Goal: Check status: Check status

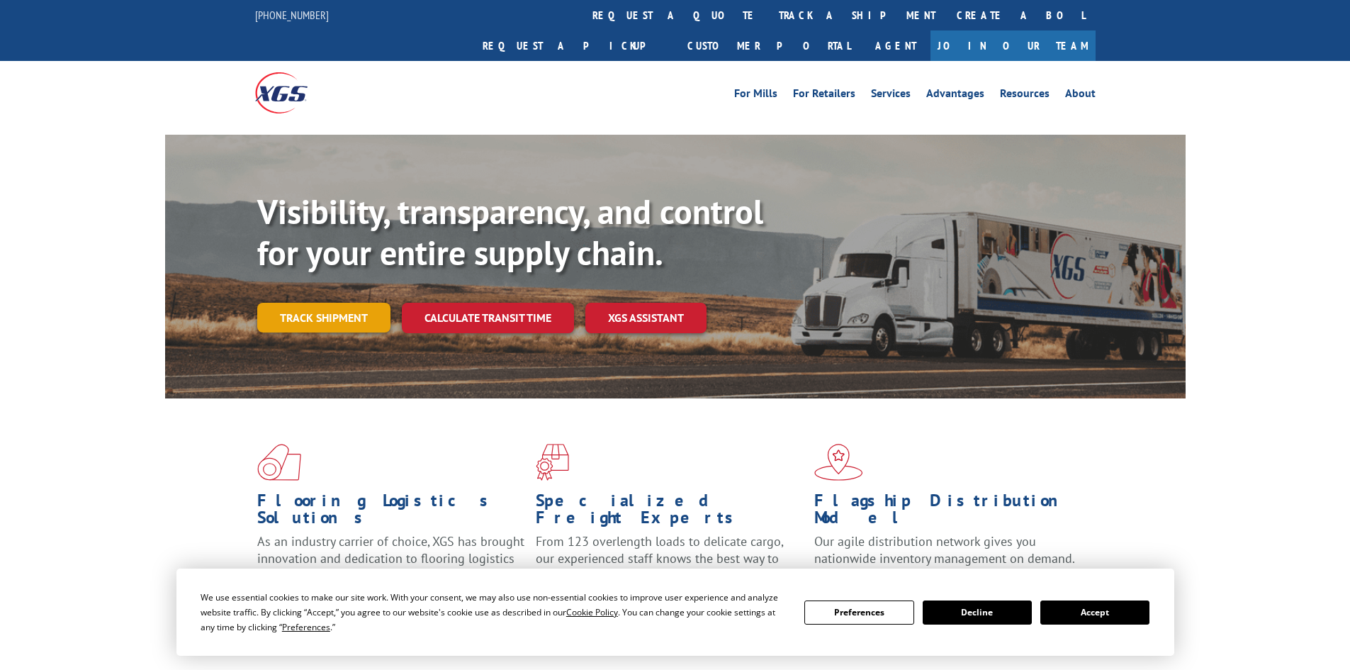
click at [334, 303] on link "Track shipment" at bounding box center [323, 318] width 133 height 30
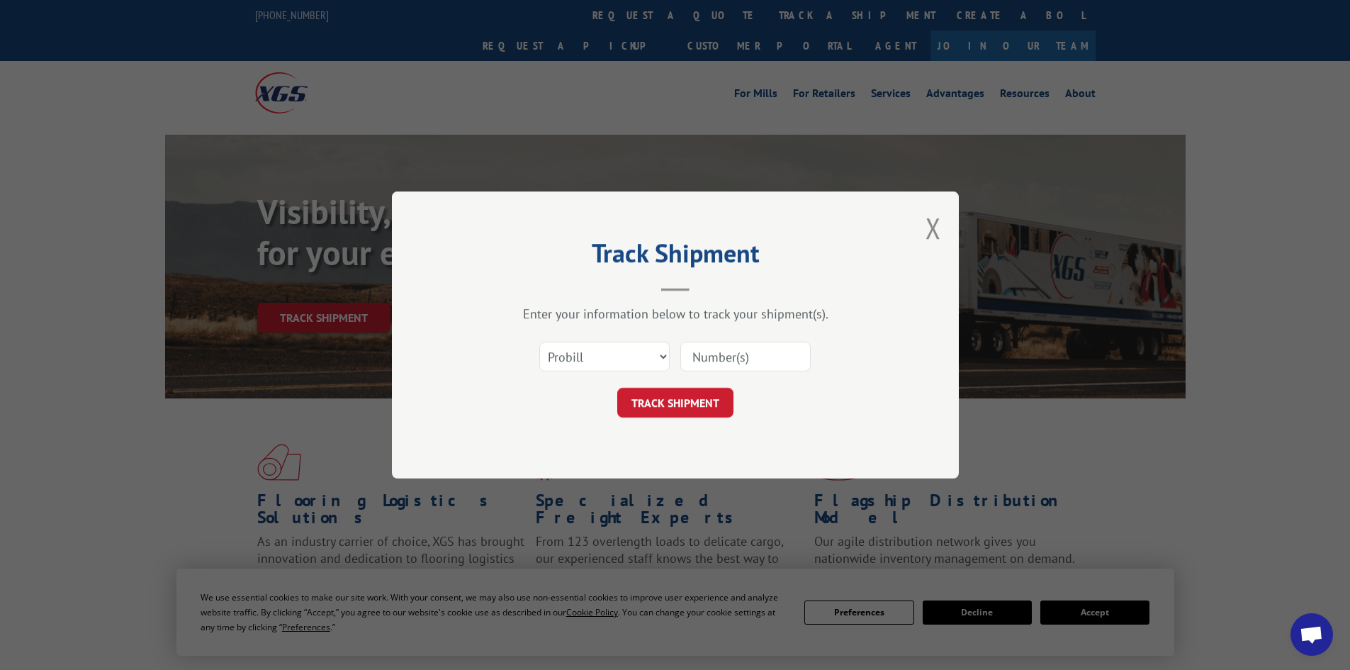
click at [704, 353] on input at bounding box center [745, 356] width 130 height 30
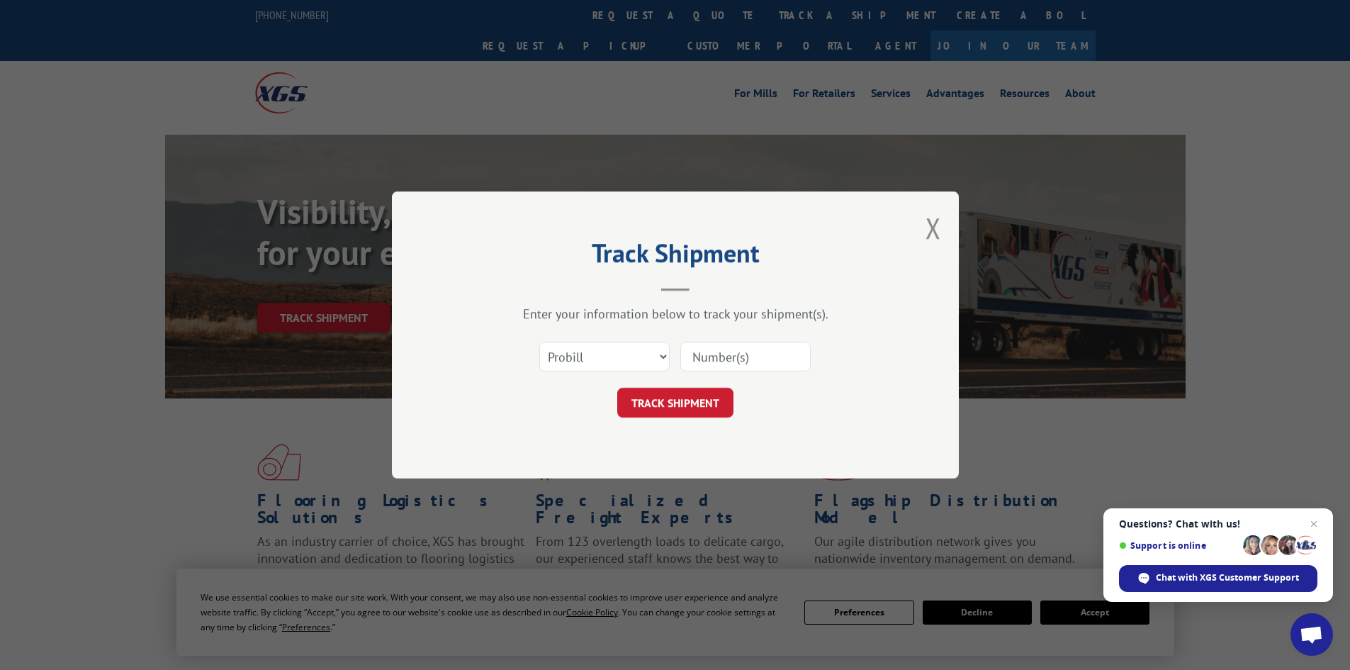
paste input "17517216"
type input "17517216"
click at [653, 401] on button "TRACK SHIPMENT" at bounding box center [675, 403] width 116 height 30
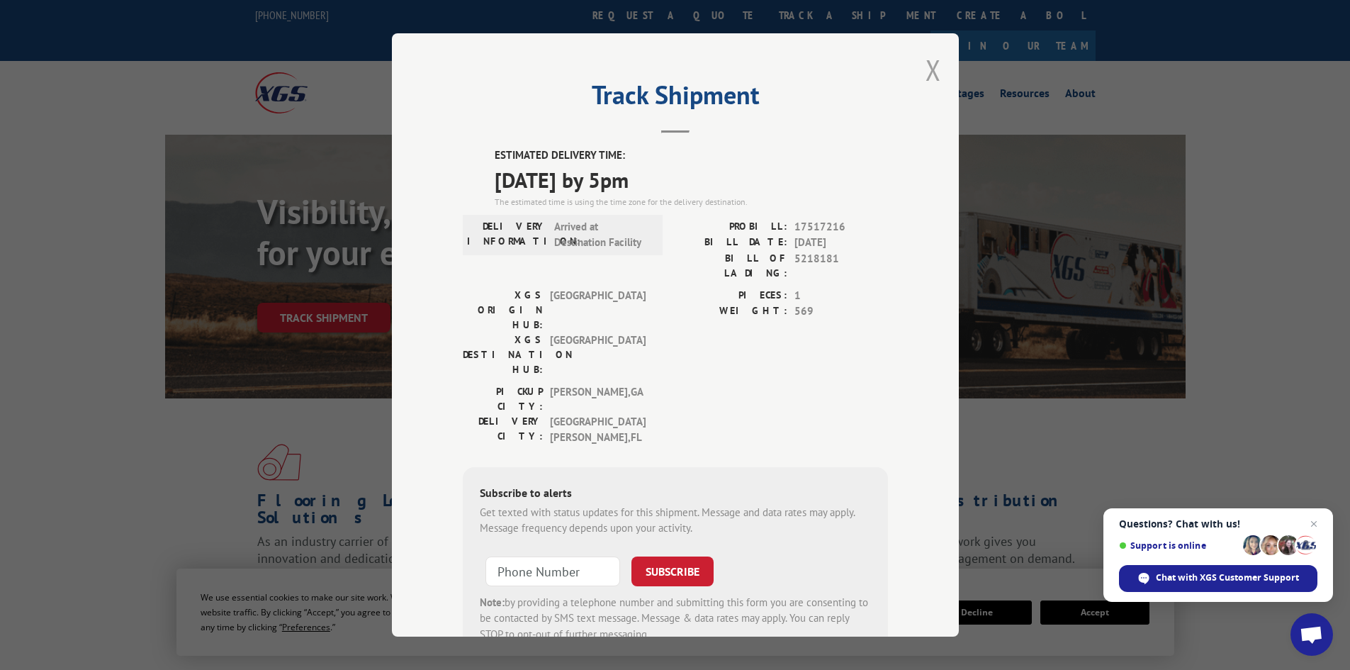
click at [925, 64] on button "Close modal" at bounding box center [933, 70] width 16 height 38
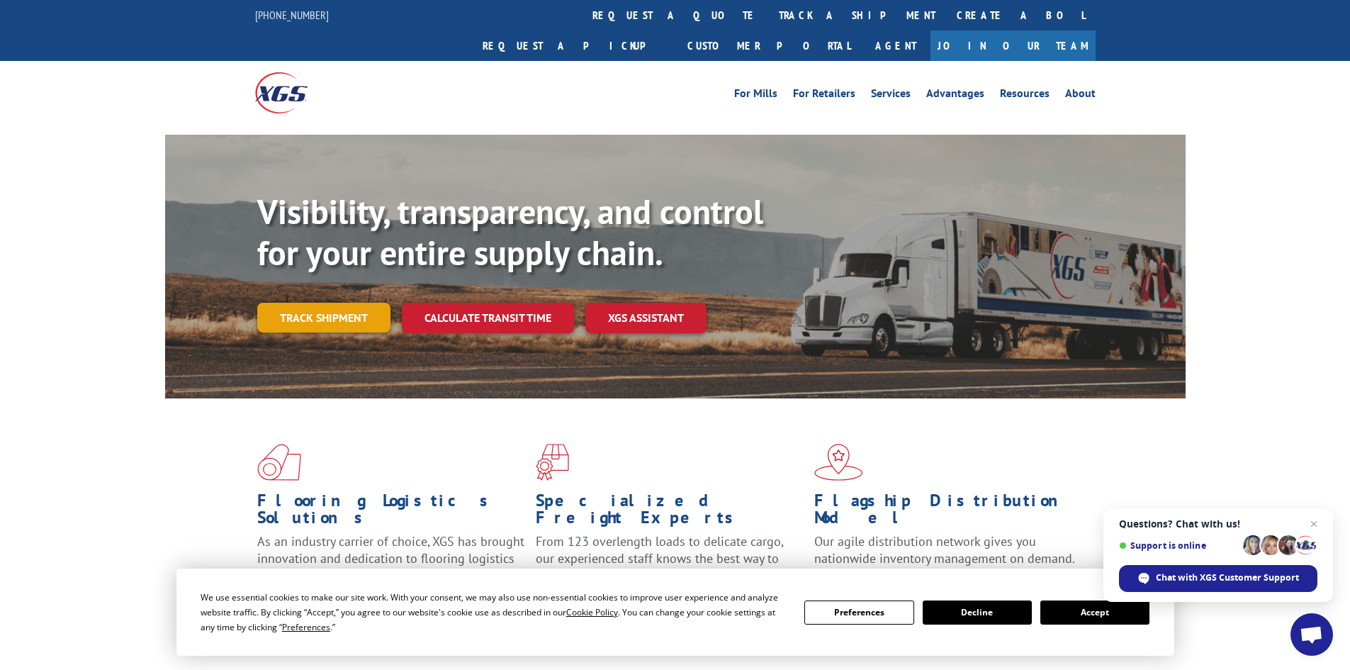
click at [321, 303] on link "Track shipment" at bounding box center [323, 318] width 133 height 30
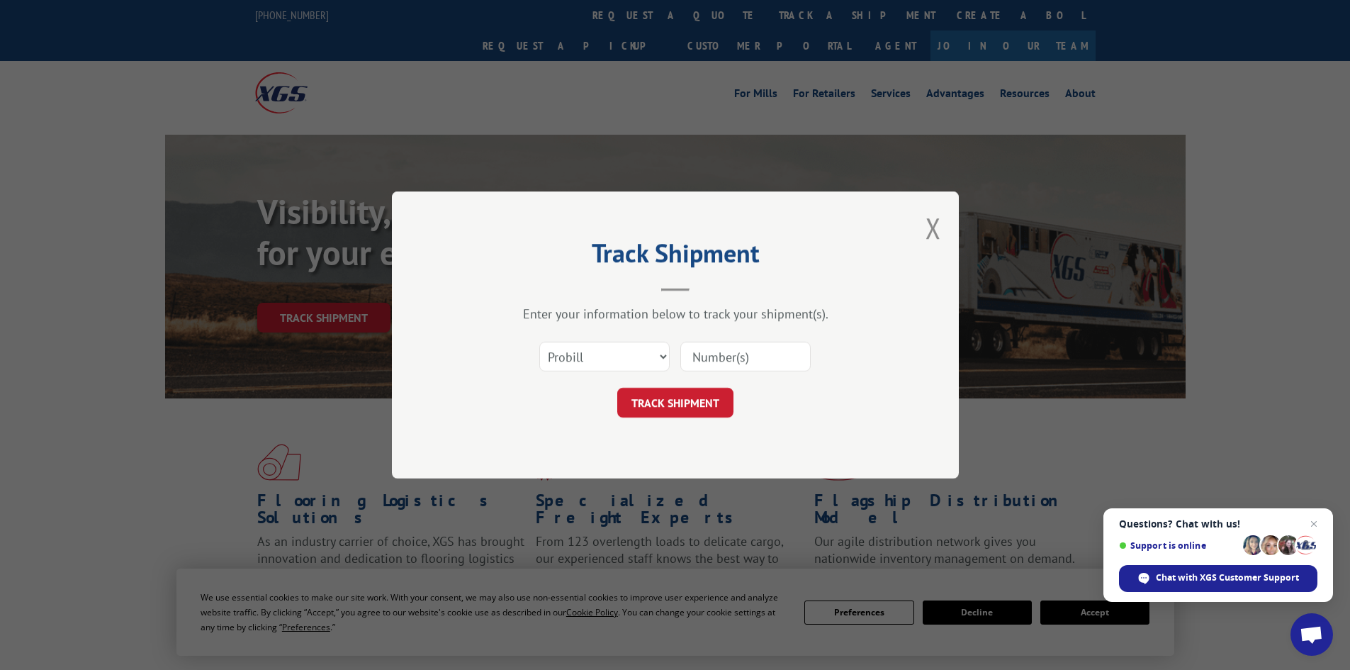
paste input "17517216"
type input "17517216"
click at [656, 402] on button "TRACK SHIPMENT" at bounding box center [675, 403] width 116 height 30
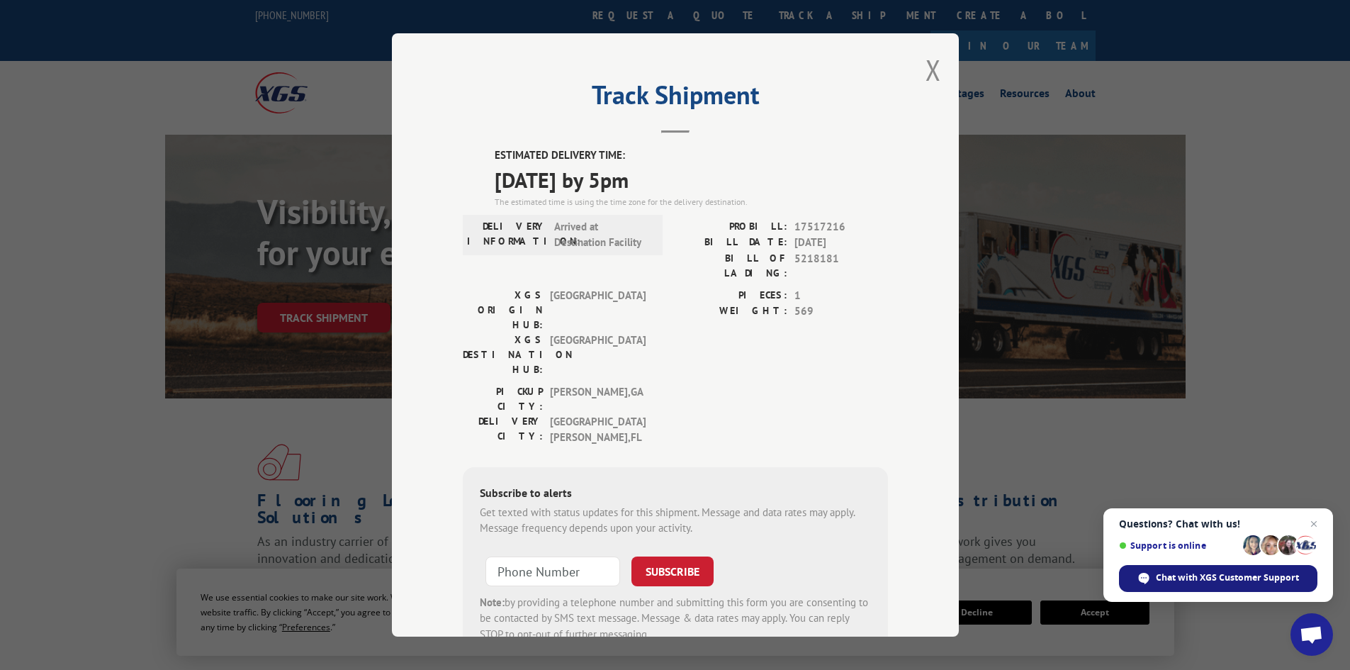
click at [1182, 581] on span "Chat with XGS Customer Support" at bounding box center [1227, 577] width 143 height 13
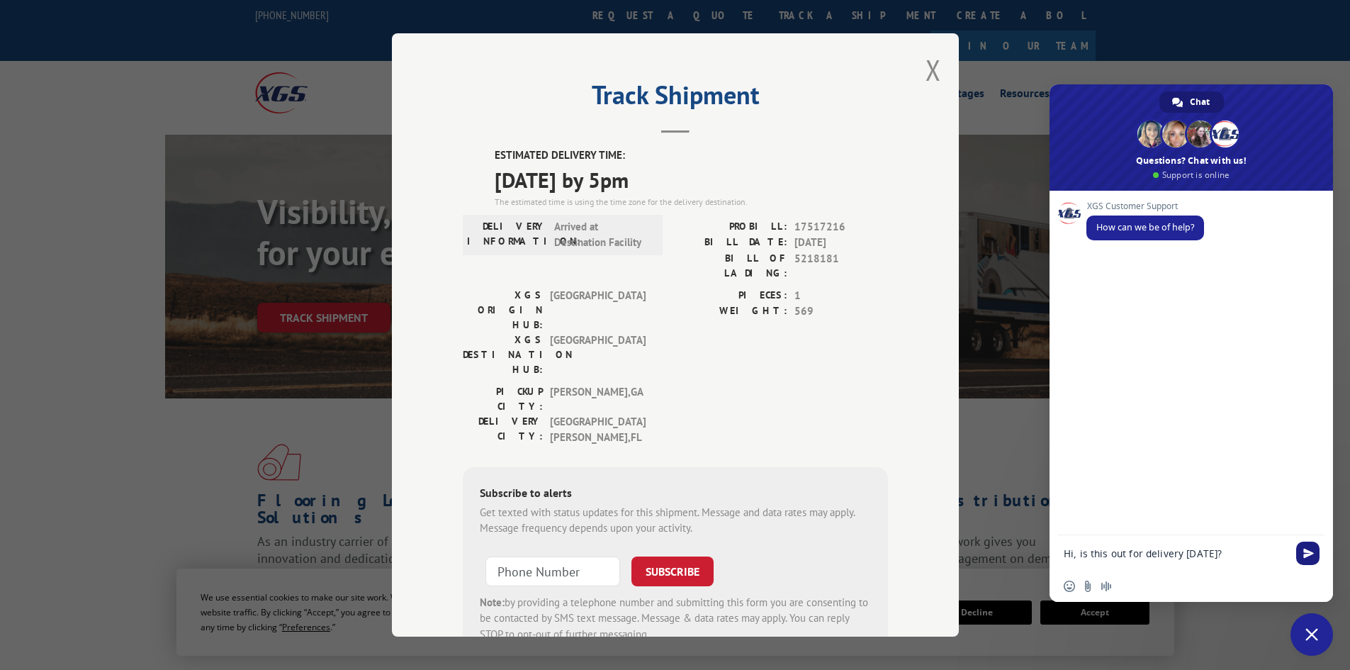
type textarea "Hi, is this out for delivery [DATE]?"
click at [1314, 555] on span "Send" at bounding box center [1307, 552] width 23 height 23
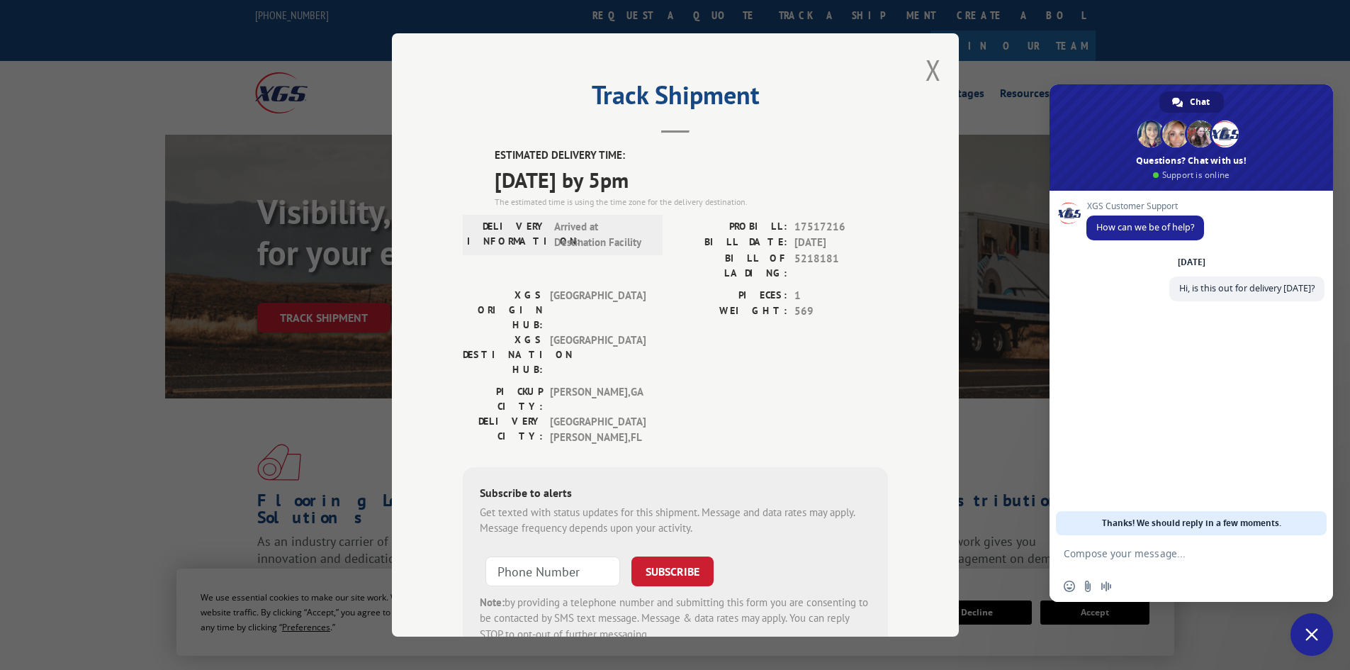
click at [1120, 548] on textarea "Compose your message..." at bounding box center [1175, 553] width 224 height 13
paste textarea "17517216"
type textarea "17517216"
click at [1314, 553] on span "Send" at bounding box center [1307, 552] width 23 height 23
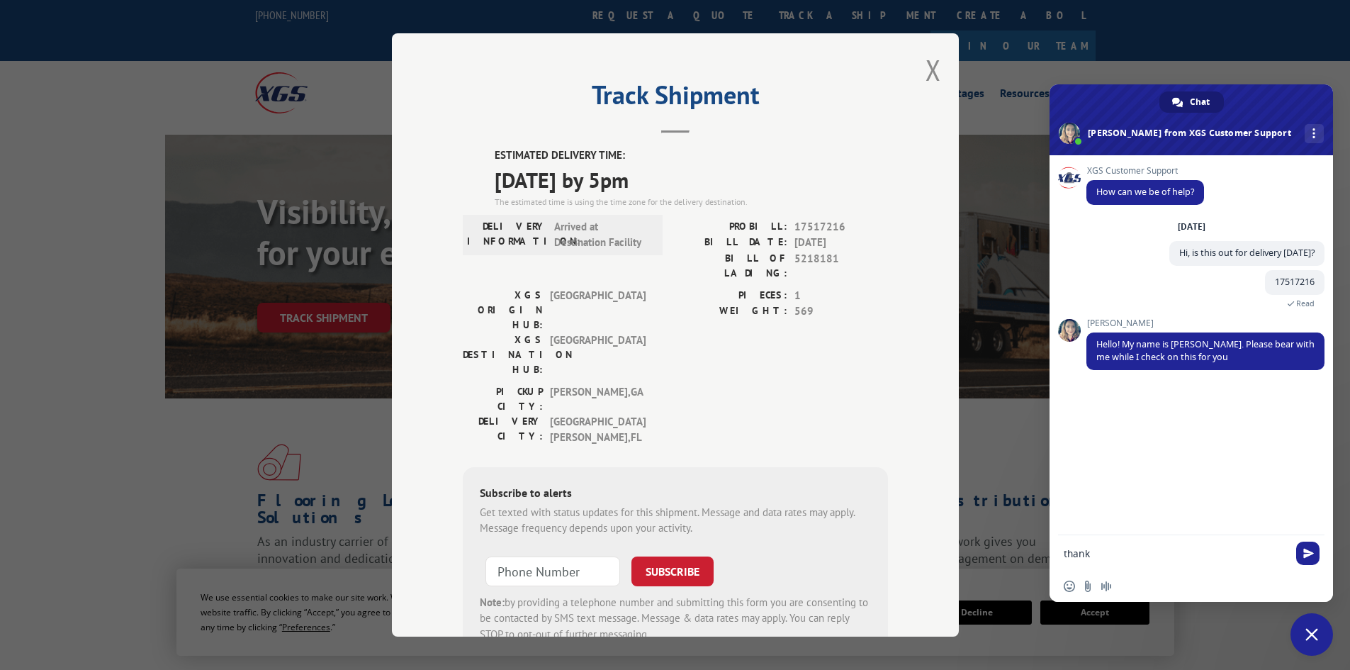
type textarea "thanks"
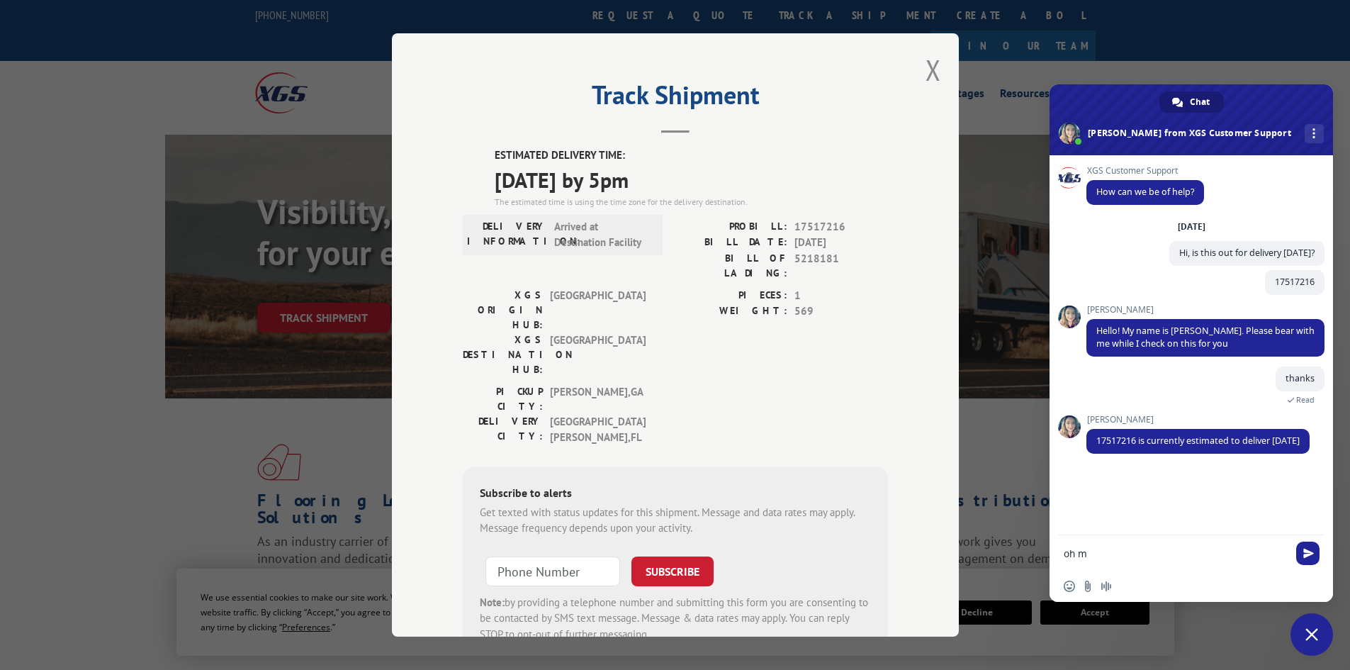
type textarea "oh my"
type textarea "thanks"
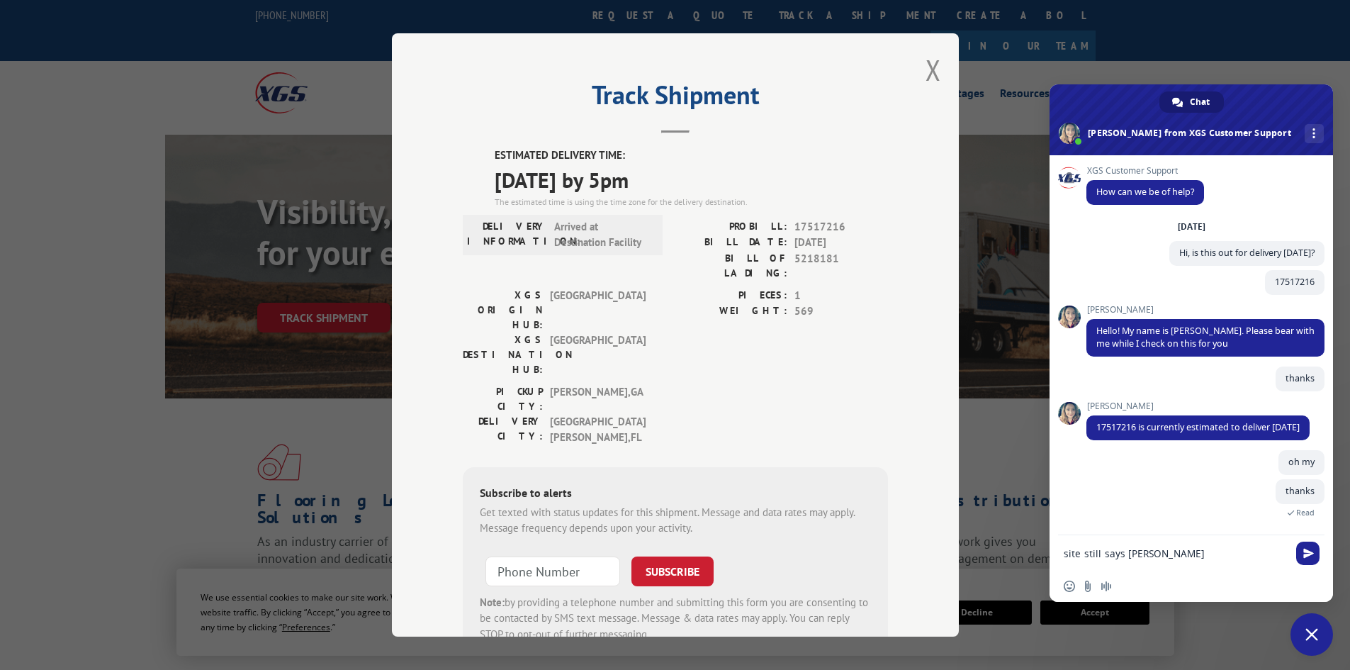
type textarea "site still says [DATE]"
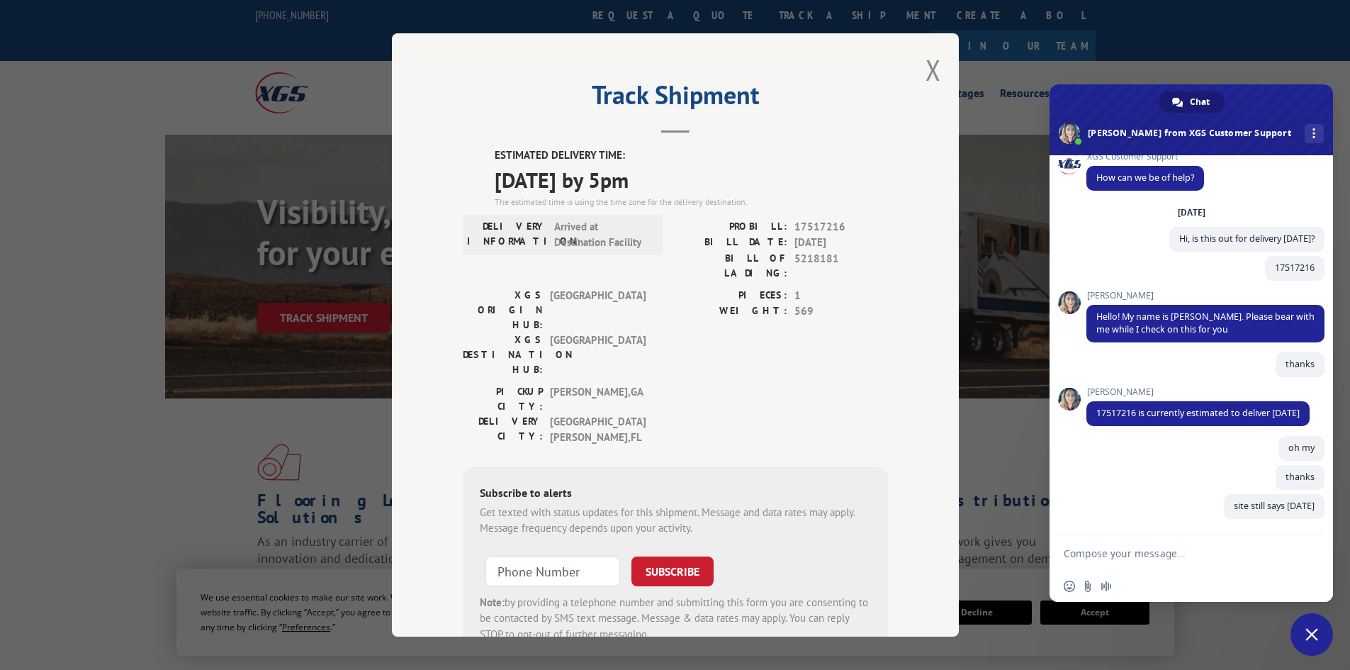
scroll to position [40, 0]
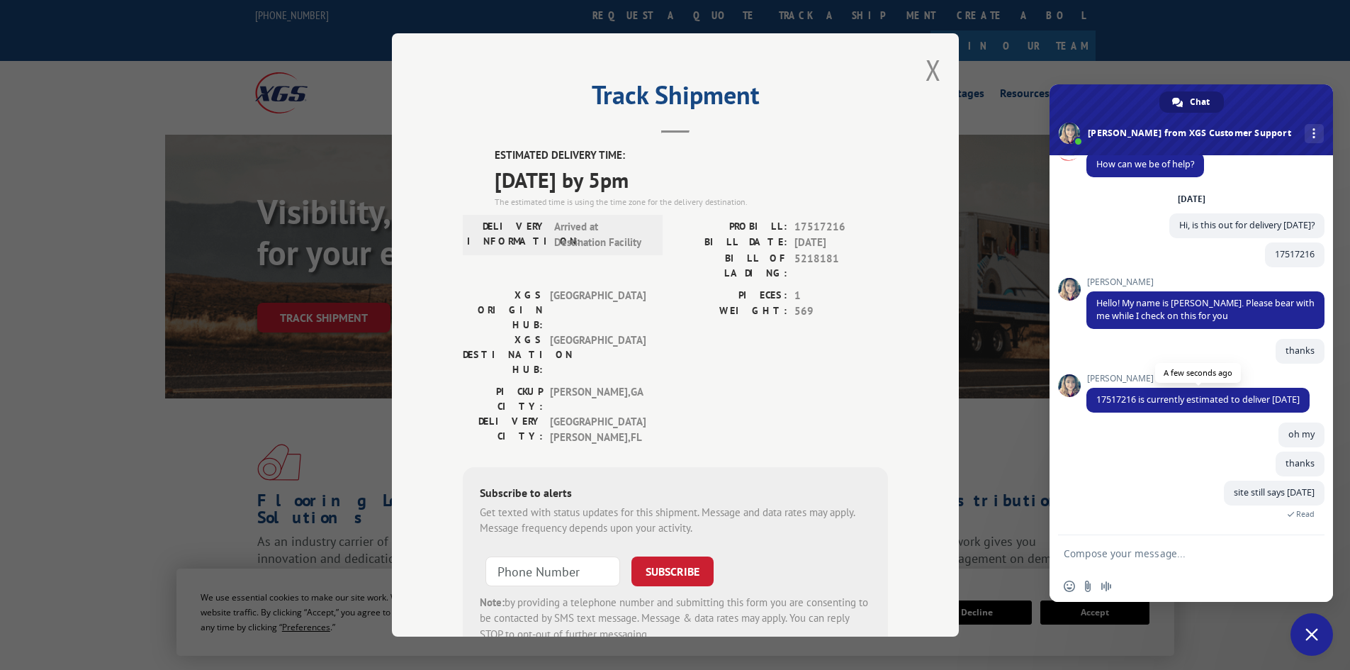
drag, startPoint x: 1162, startPoint y: 401, endPoint x: 1090, endPoint y: 381, distance: 74.9
click at [1090, 388] on span "17517216 is currently estimated to deliver [DATE]" at bounding box center [1197, 400] width 223 height 25
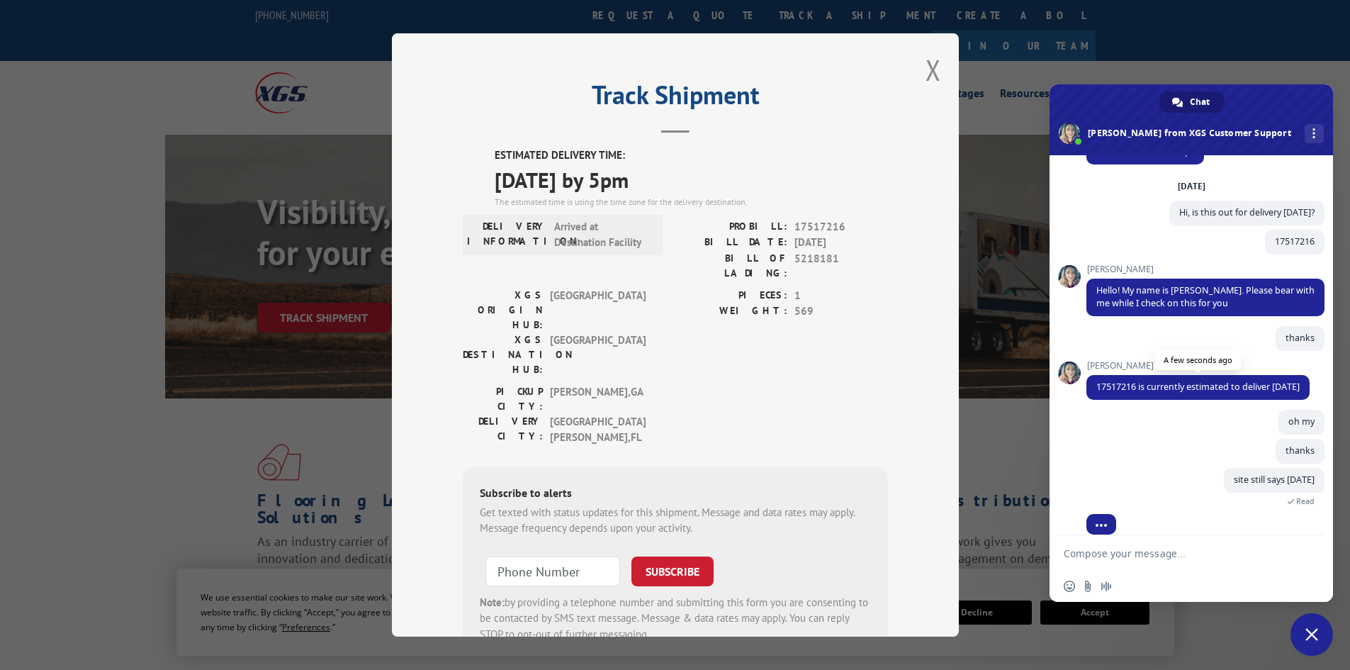
scroll to position [68, 0]
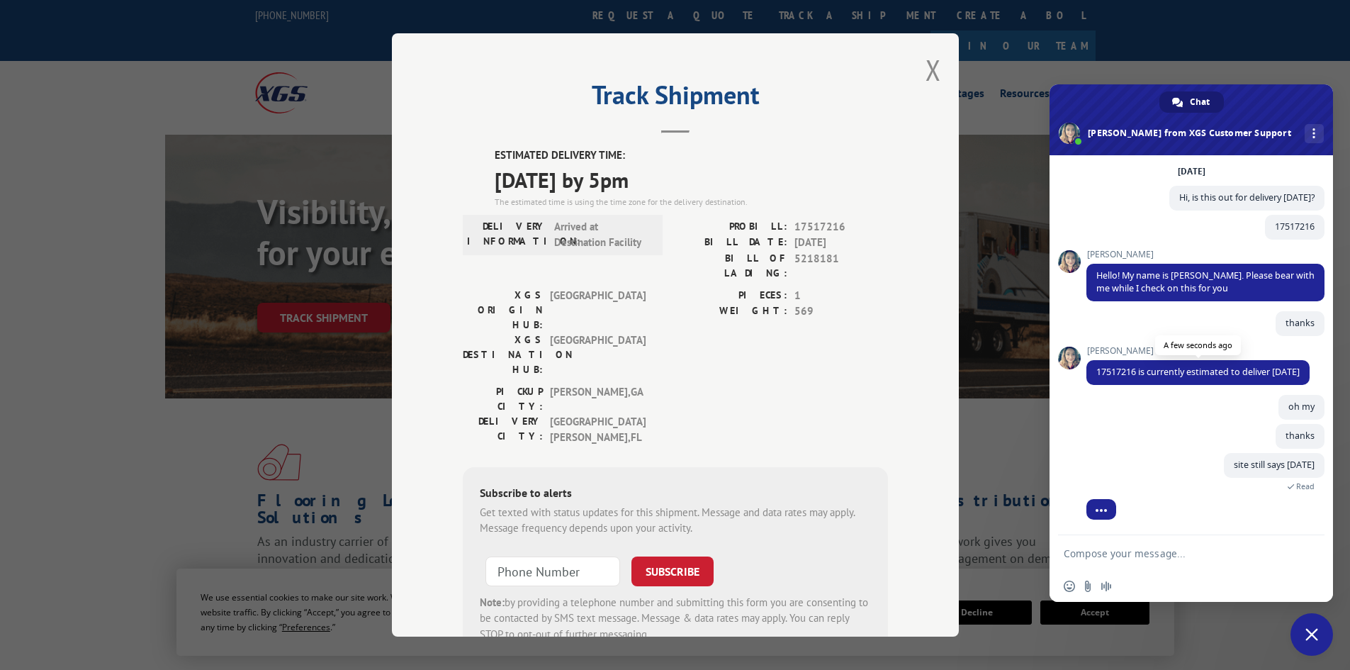
copy span "17517216 is currently estimated to deliver [DATE]"
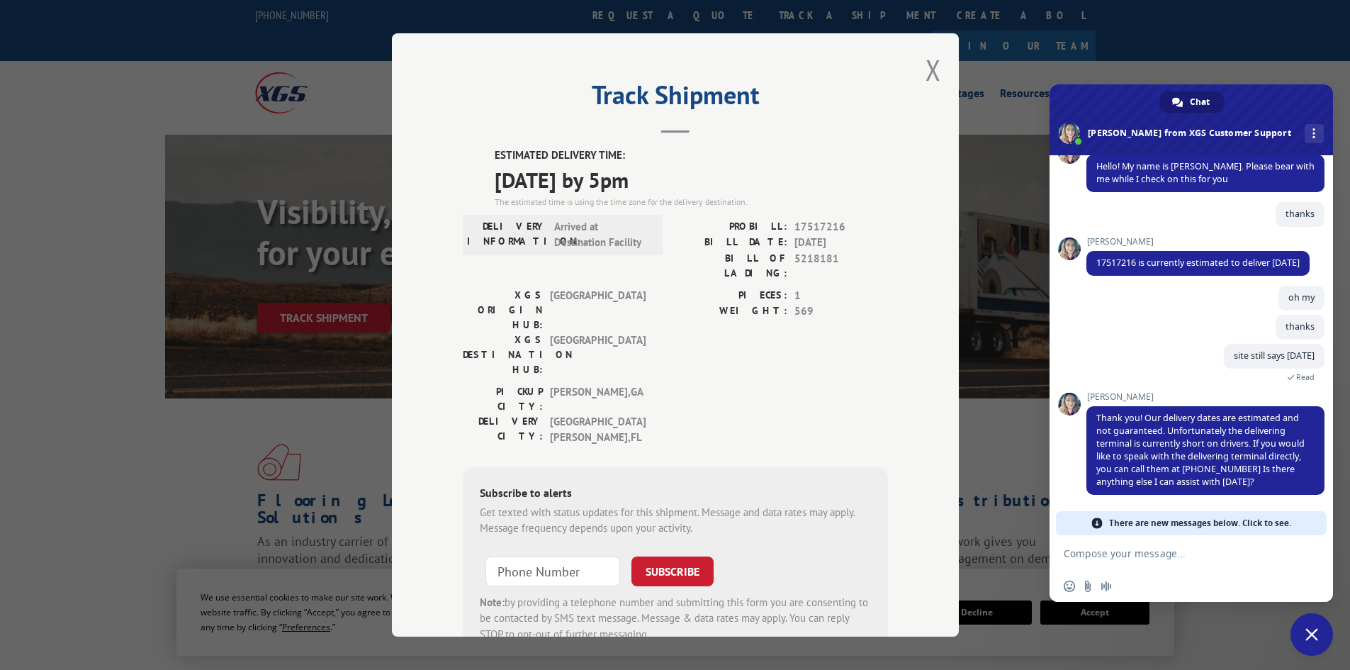
scroll to position [153, 0]
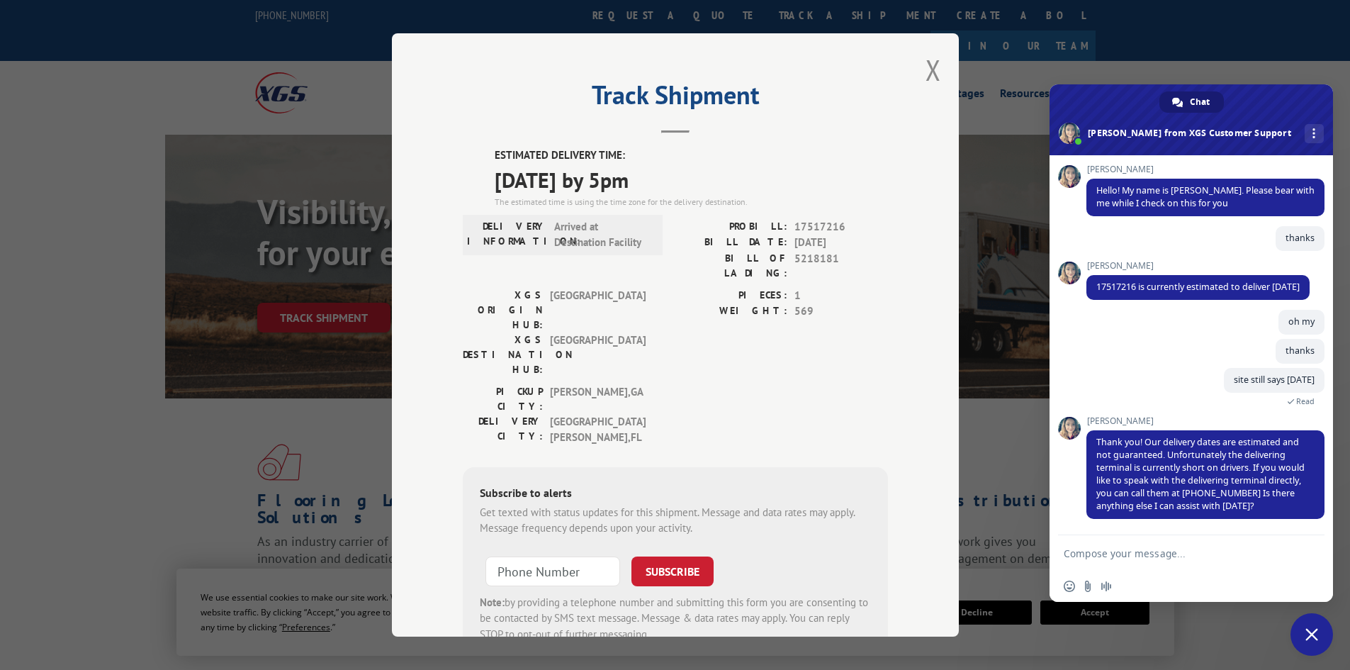
click at [1175, 553] on textarea "Compose your message..." at bounding box center [1175, 553] width 224 height 13
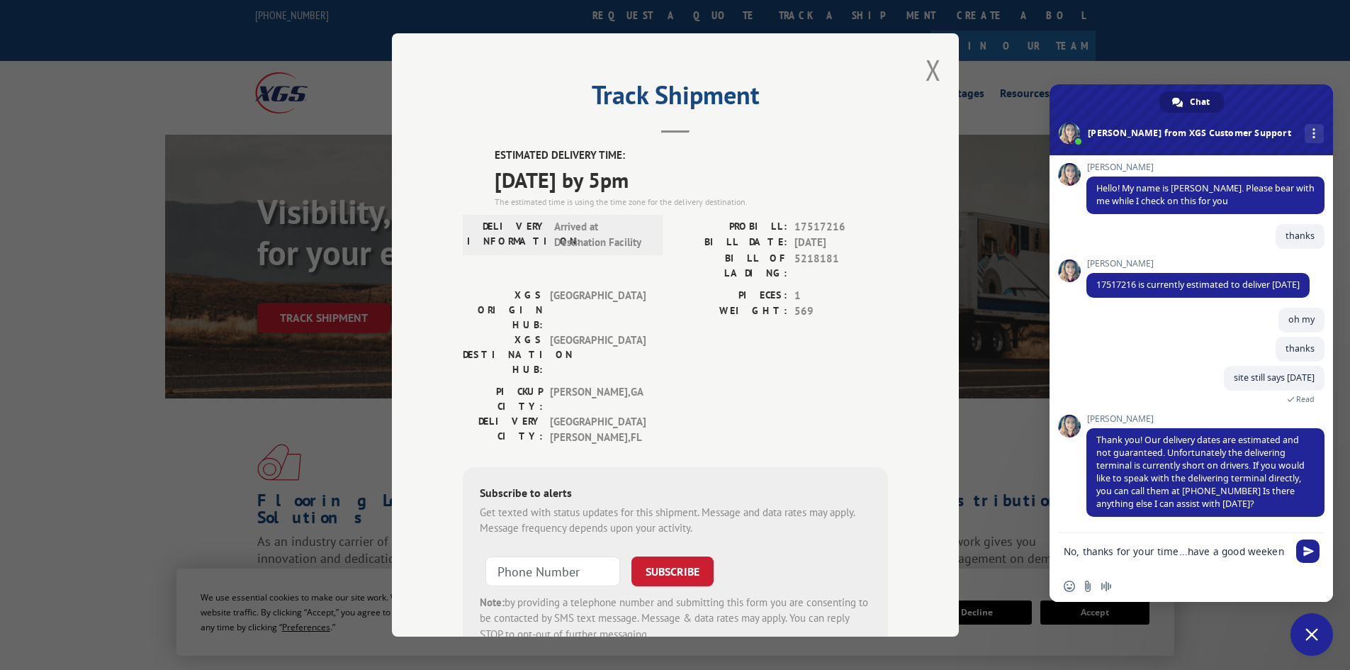
scroll to position [155, 0]
type textarea "No, thanks for your time...have a good weekend"
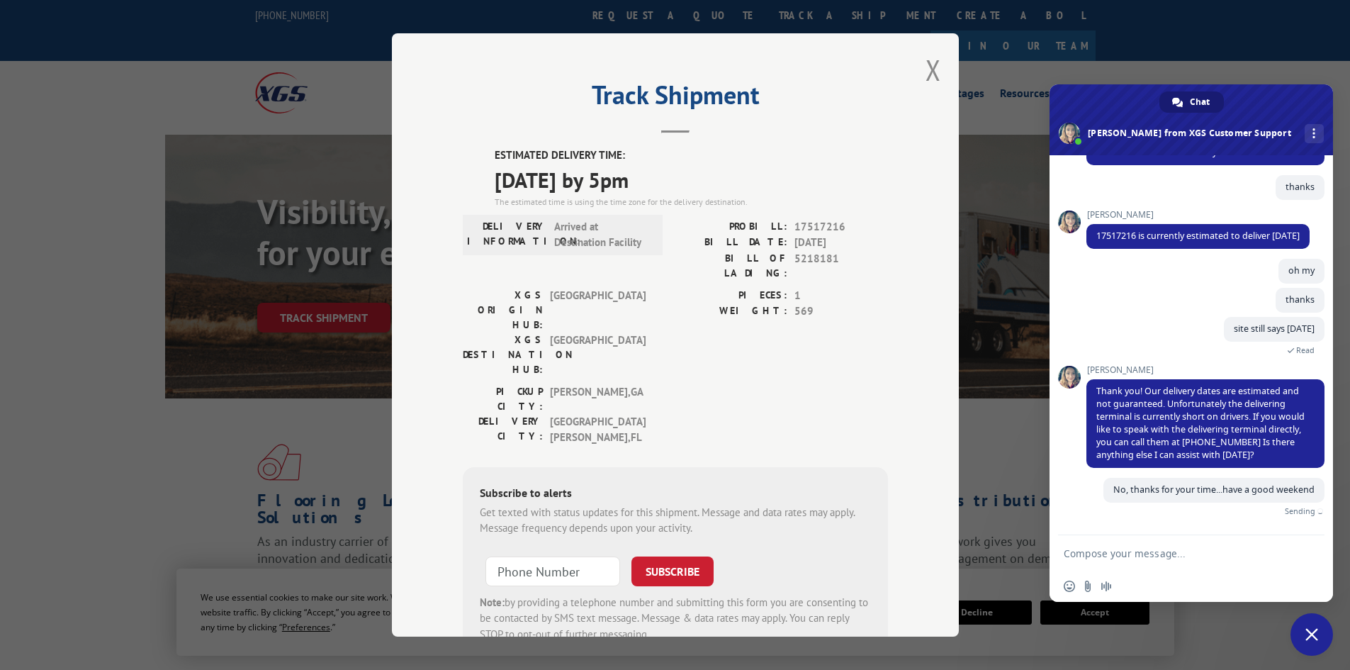
scroll to position [188, 0]
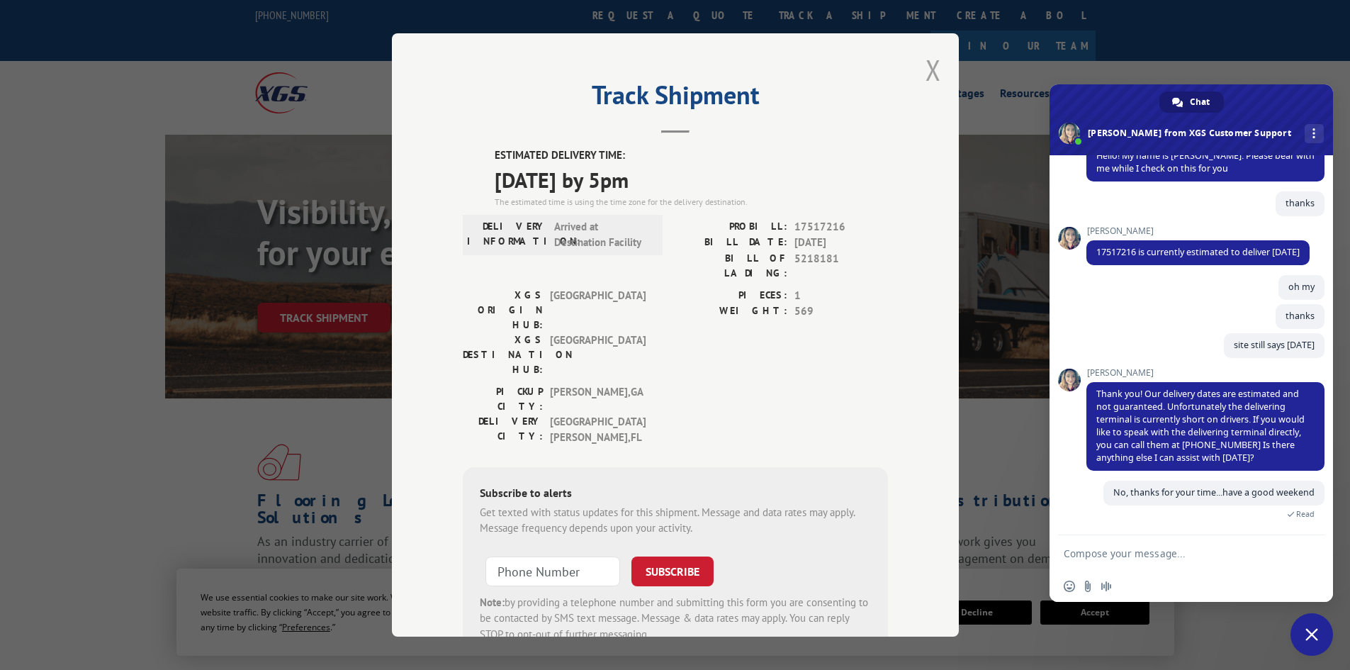
click at [925, 64] on button "Close modal" at bounding box center [933, 70] width 16 height 38
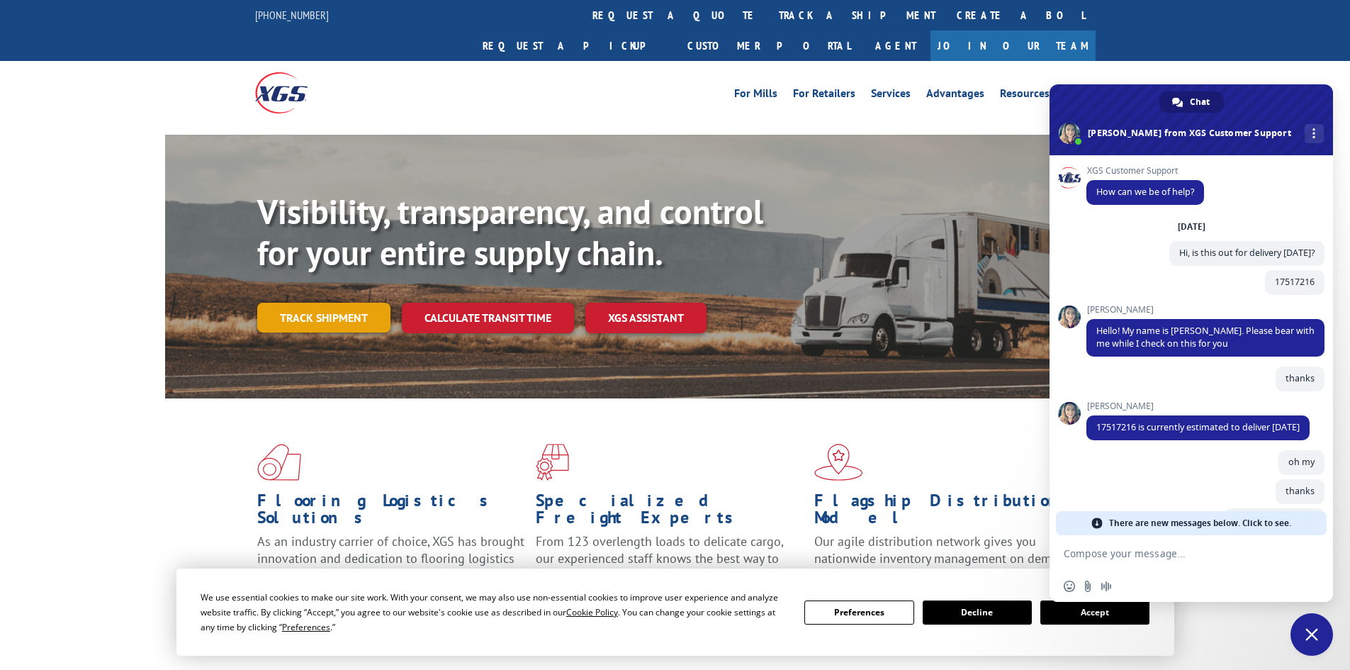
scroll to position [188, 0]
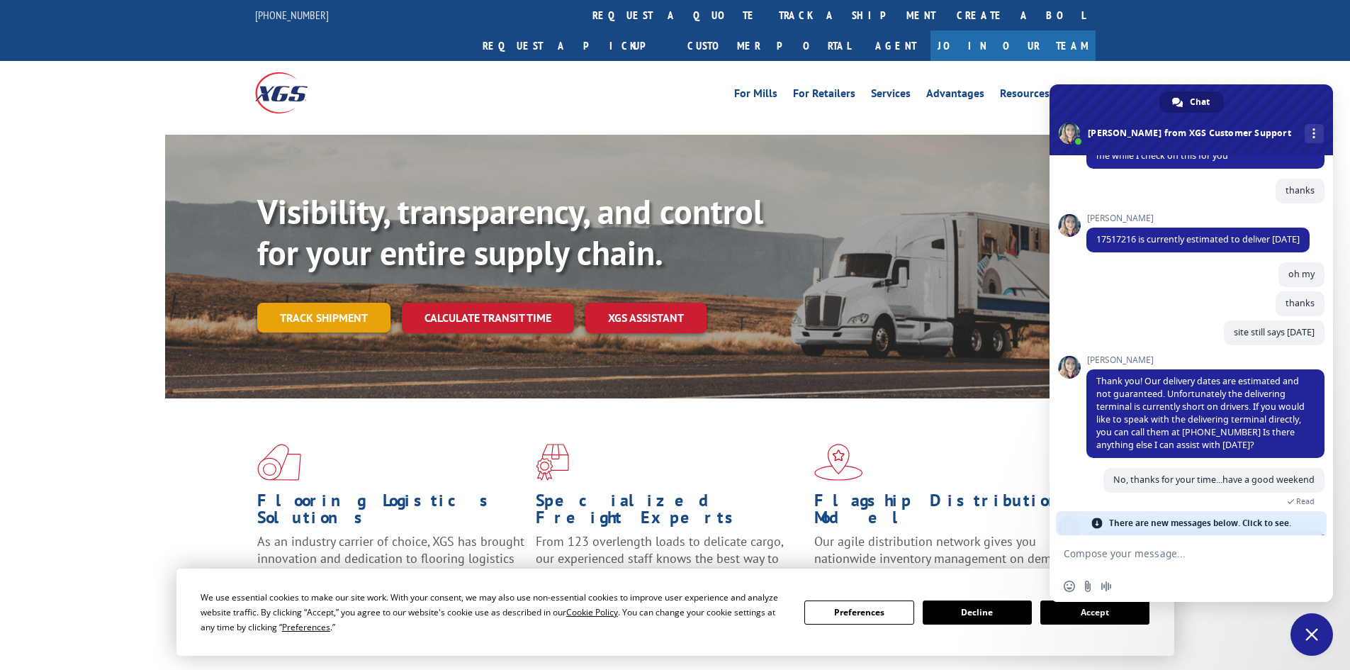
click at [318, 303] on link "Track shipment" at bounding box center [323, 318] width 133 height 30
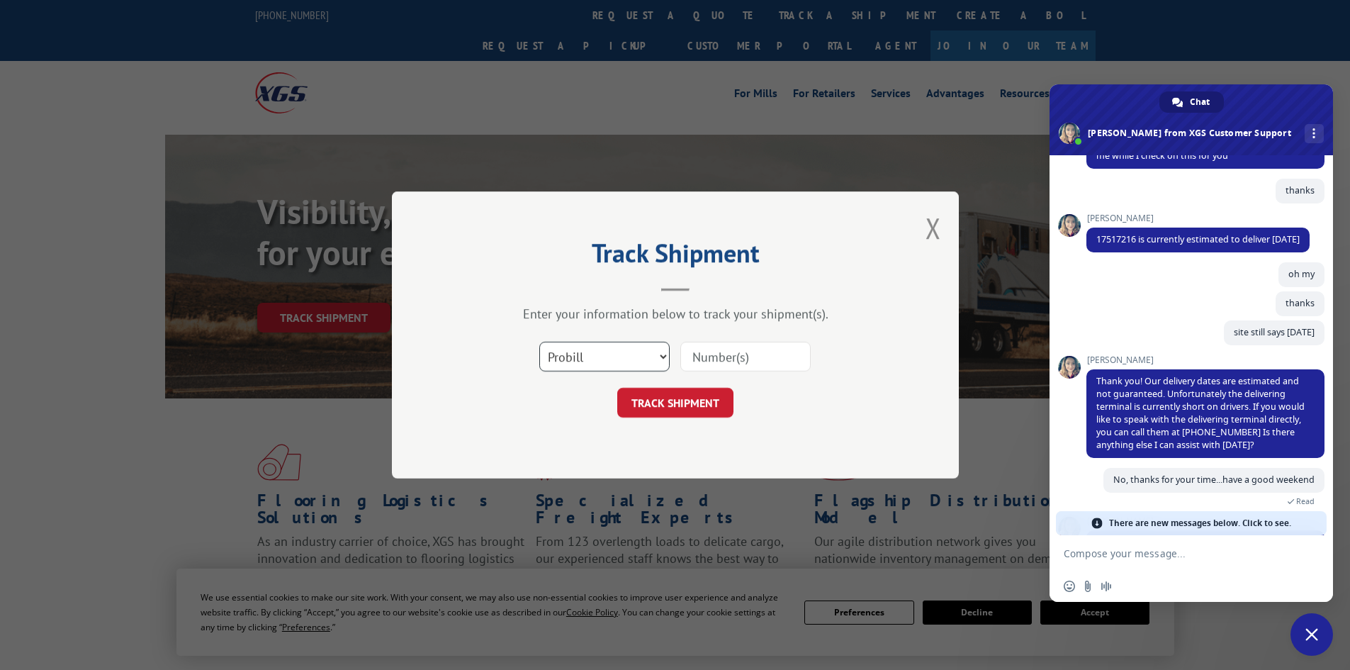
scroll to position [46, 0]
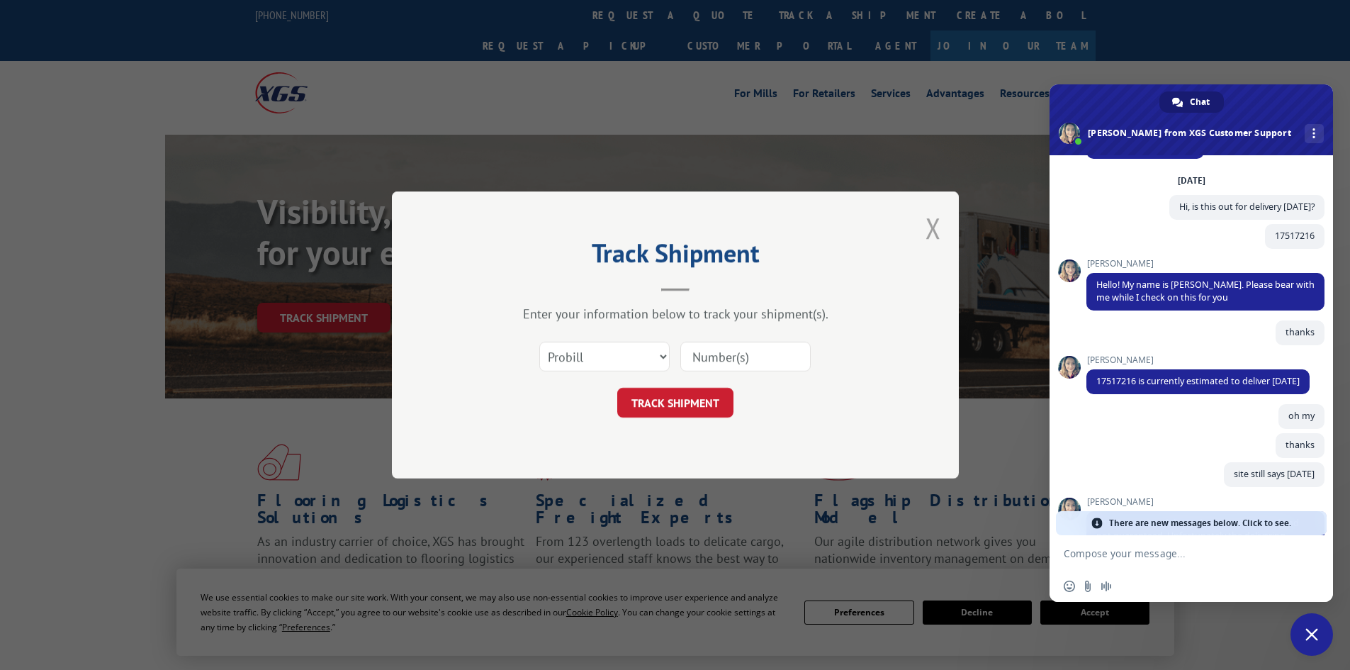
click at [932, 230] on button "Close modal" at bounding box center [933, 228] width 16 height 38
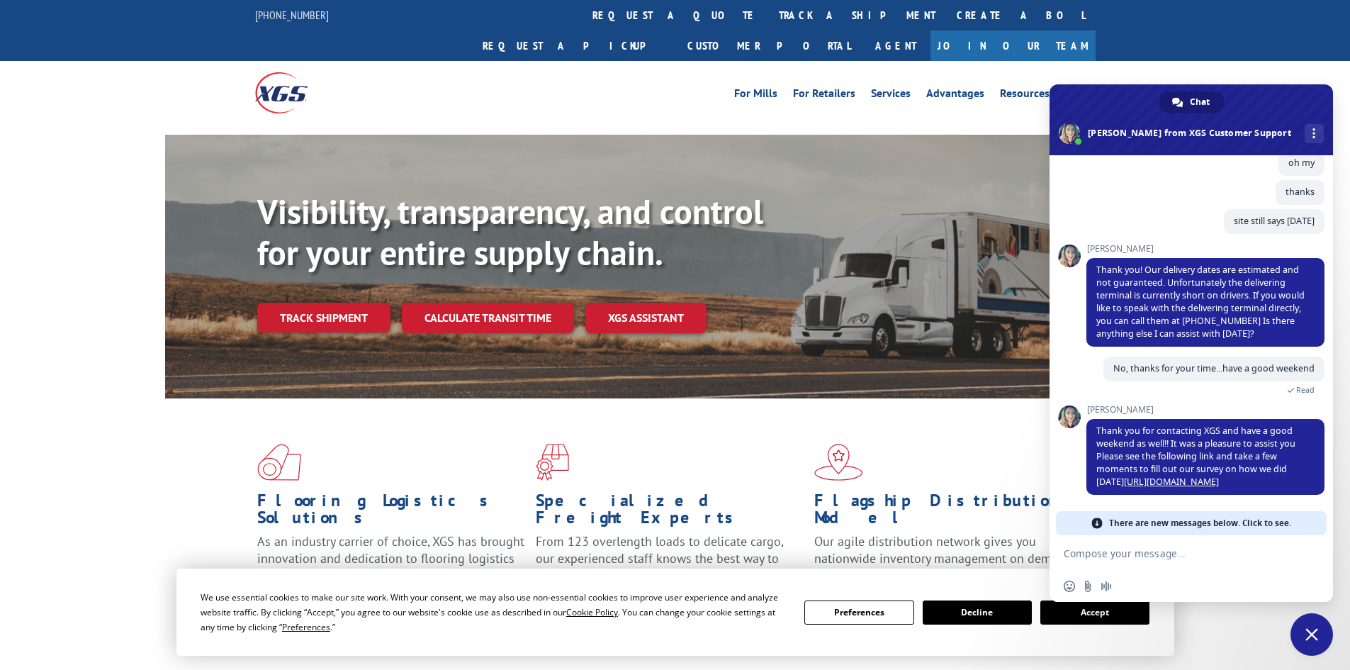
scroll to position [99, 0]
